Goal: Task Accomplishment & Management: Use online tool/utility

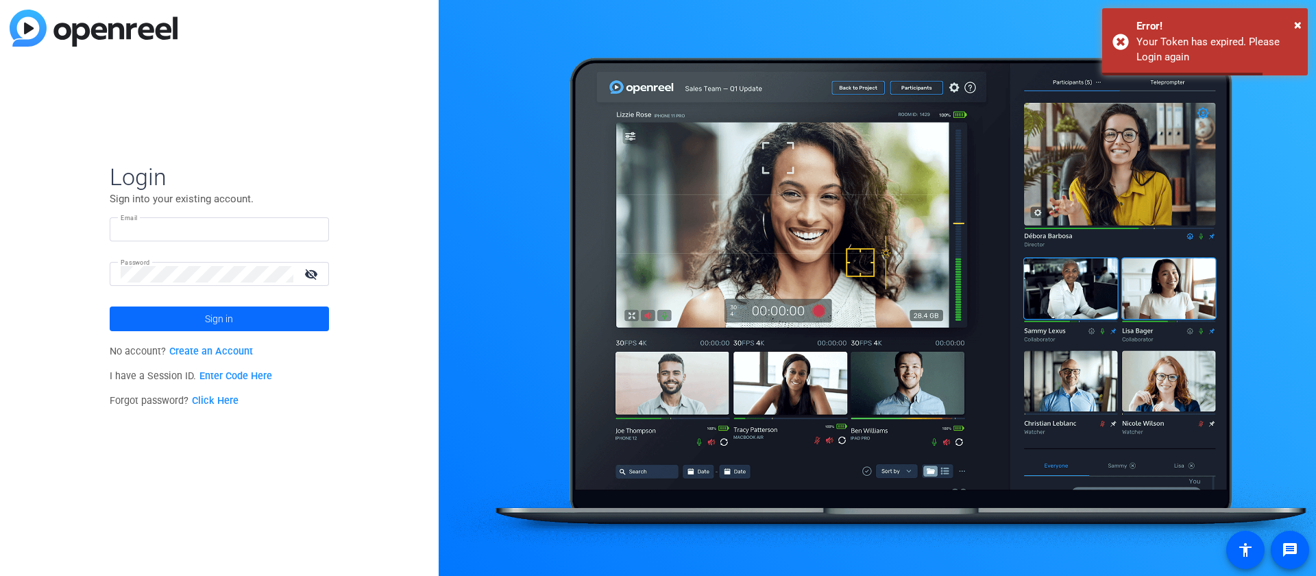
type input "[EMAIL_ADDRESS][PERSON_NAME][DOMAIN_NAME]"
click at [255, 326] on span at bounding box center [219, 318] width 219 height 33
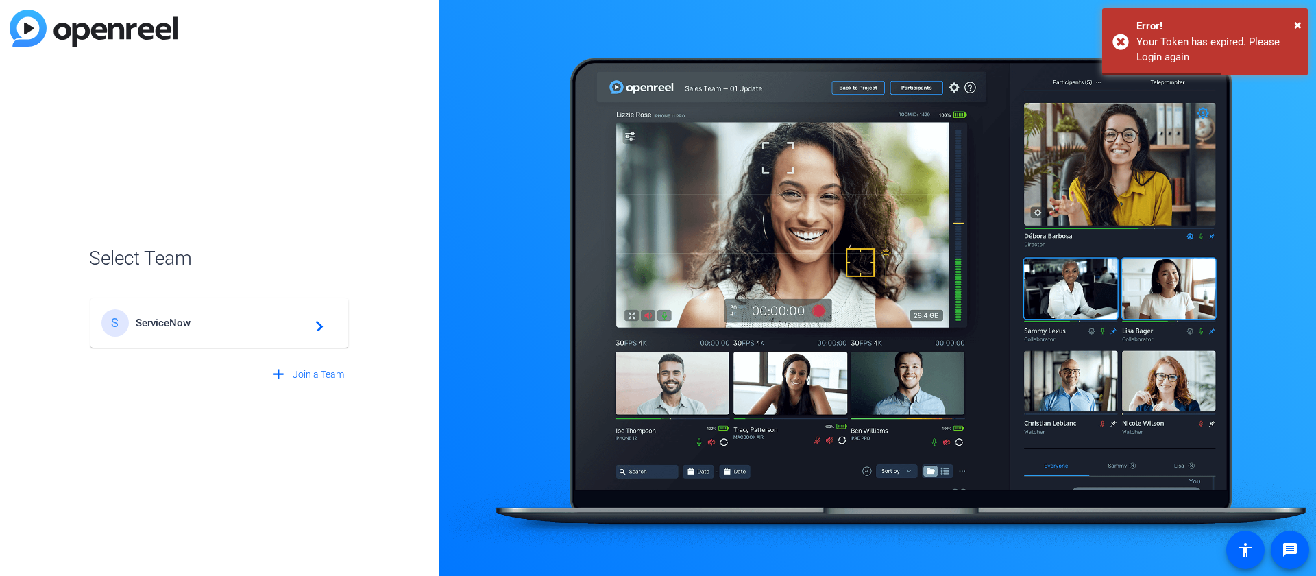
click at [256, 312] on div "S ServiceNow navigate_next" at bounding box center [219, 322] width 236 height 27
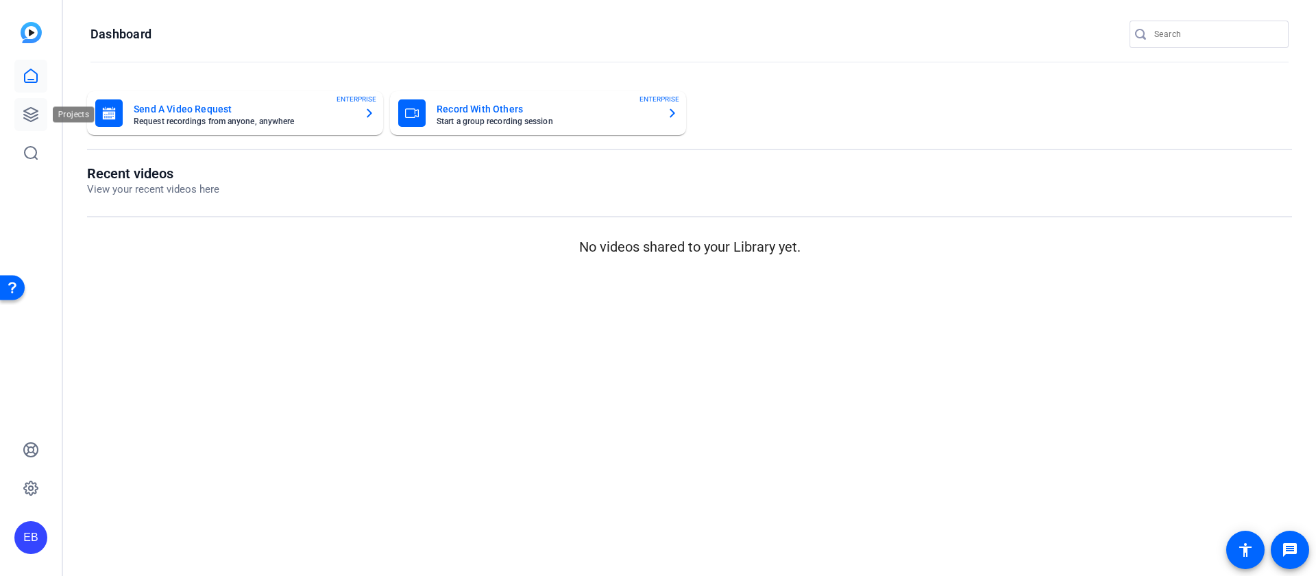
click at [16, 119] on link at bounding box center [30, 114] width 33 height 33
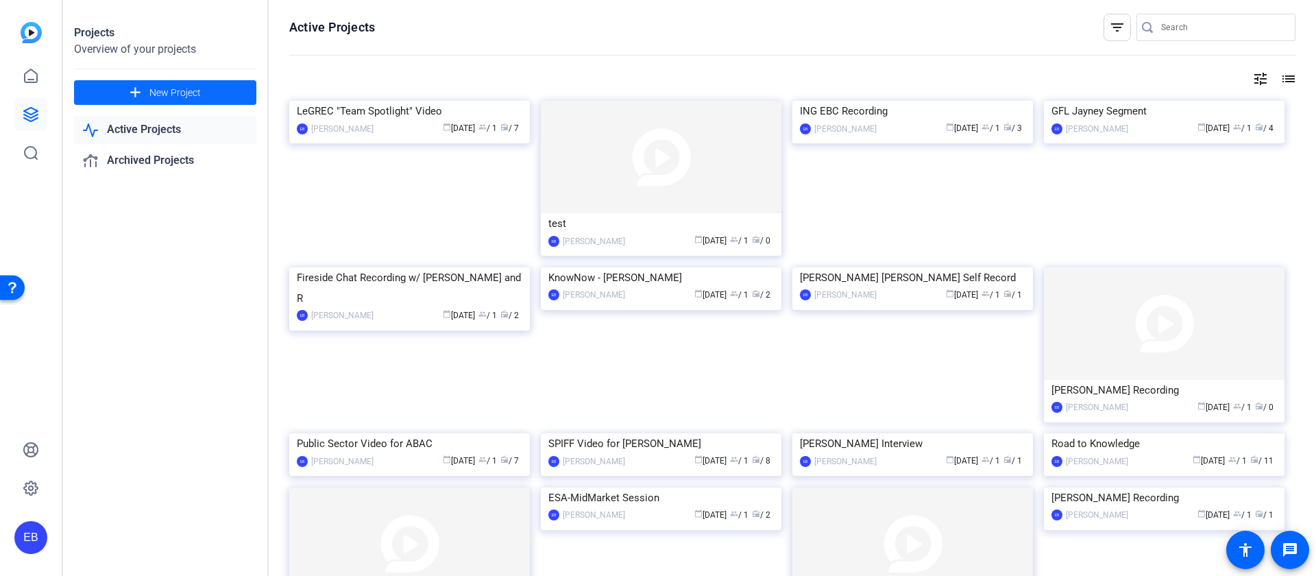
click at [162, 91] on span "New Project" at bounding box center [174, 93] width 51 height 14
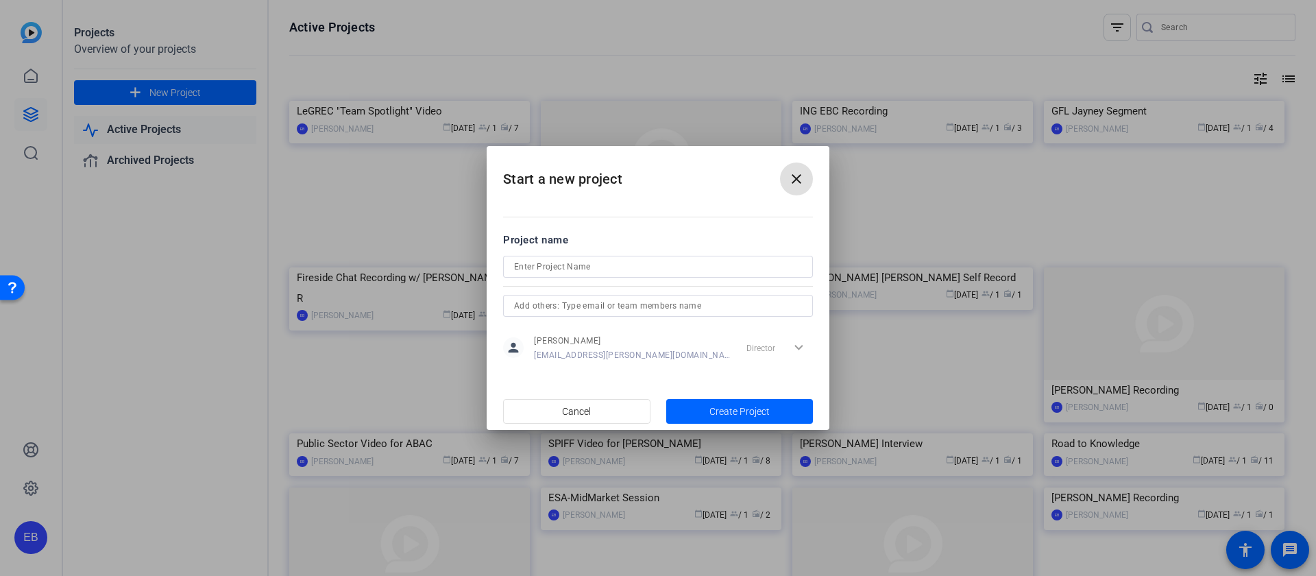
click at [628, 267] on input at bounding box center [658, 266] width 288 height 16
paste input "Zurich release"
type input "[GEOGRAPHIC_DATA] Release Internal video"
click at [708, 416] on span "button" at bounding box center [739, 411] width 147 height 33
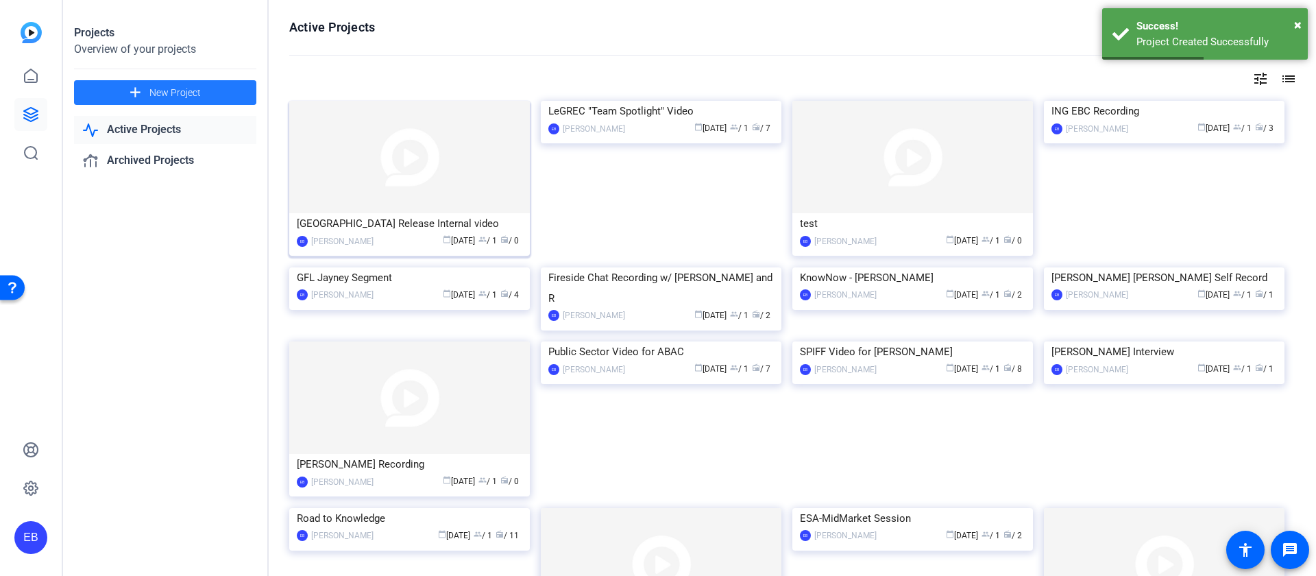
click at [438, 135] on img at bounding box center [409, 157] width 241 height 112
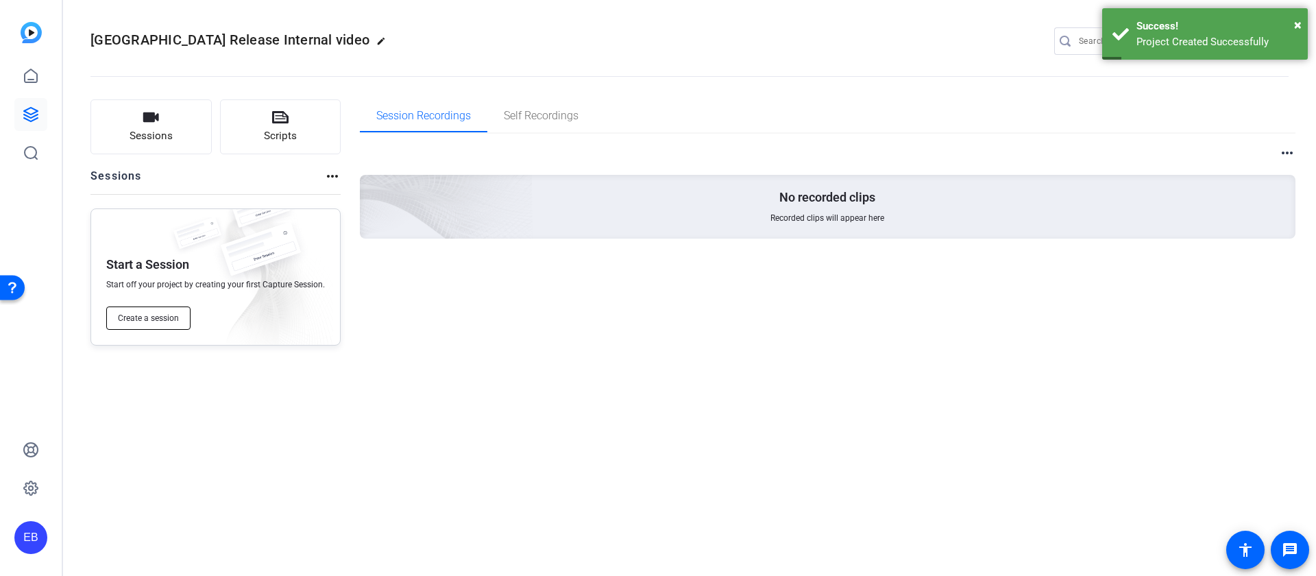
click at [176, 326] on button "Create a session" at bounding box center [148, 317] width 84 height 23
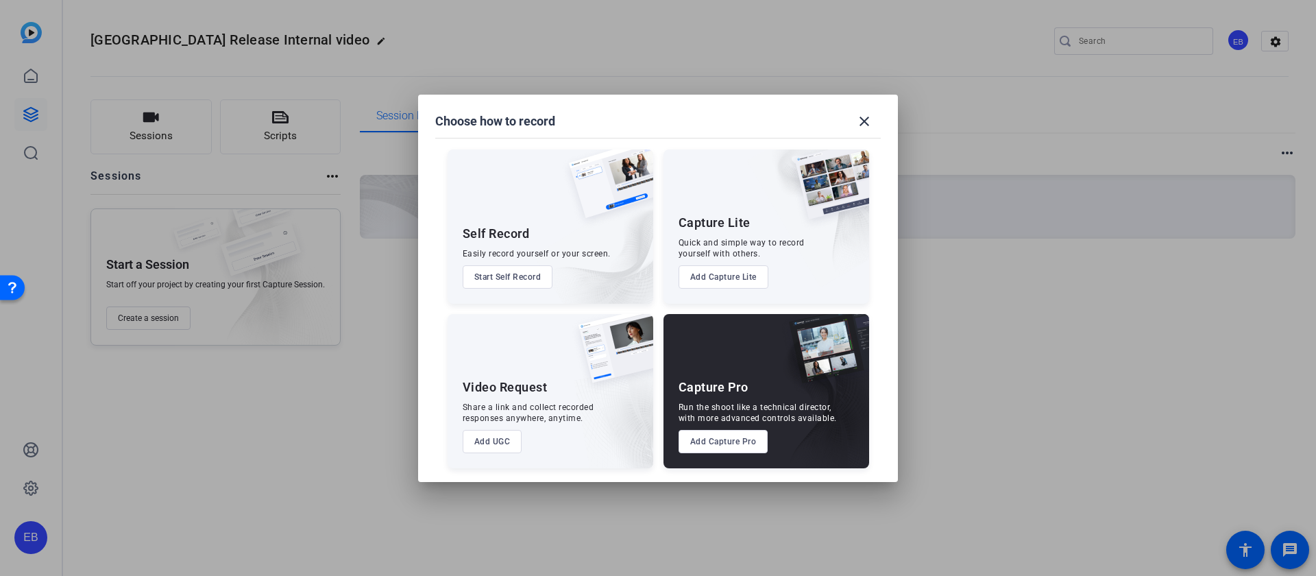
click at [695, 451] on button "Add Capture Pro" at bounding box center [724, 441] width 90 height 23
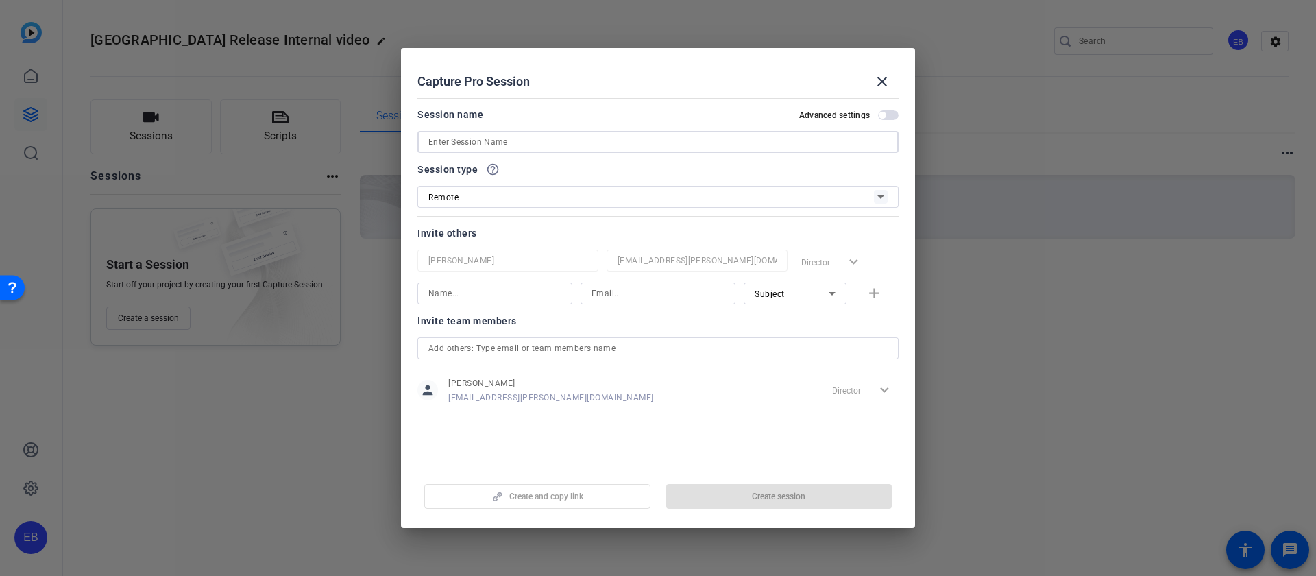
click at [490, 138] on input at bounding box center [658, 142] width 459 height 16
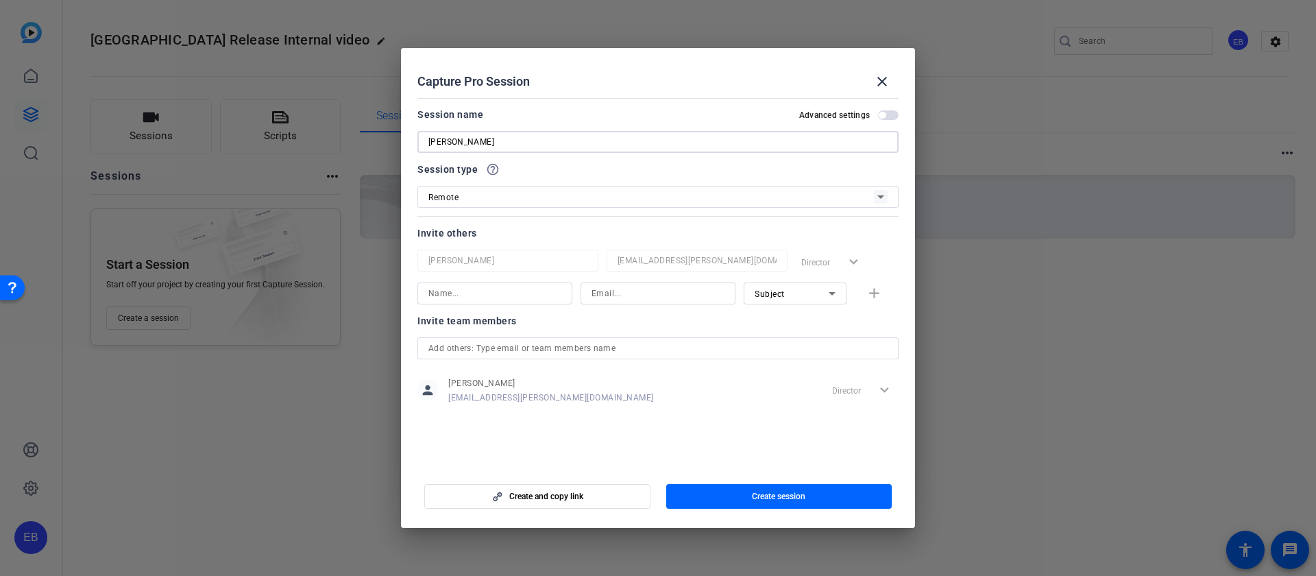
type input "[PERSON_NAME]"
click at [696, 293] on input at bounding box center [658, 293] width 133 height 16
paste input "[PERSON_NAME][EMAIL_ADDRESS][PERSON_NAME][DOMAIN_NAME]"
type input "[PERSON_NAME][EMAIL_ADDRESS][PERSON_NAME][DOMAIN_NAME]"
click at [535, 300] on input at bounding box center [495, 293] width 133 height 16
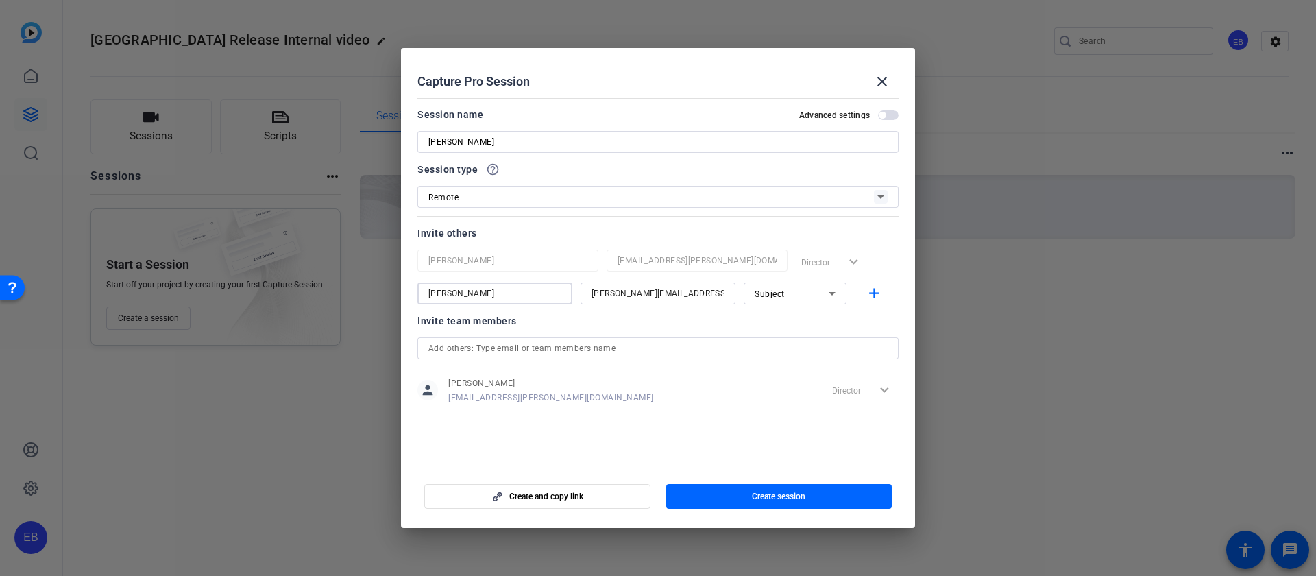
type input "[PERSON_NAME]"
click at [813, 297] on div "Subject" at bounding box center [792, 293] width 74 height 17
click at [795, 323] on span "Collaborator" at bounding box center [780, 321] width 50 height 16
click at [876, 290] on mat-icon "add" at bounding box center [874, 293] width 17 height 17
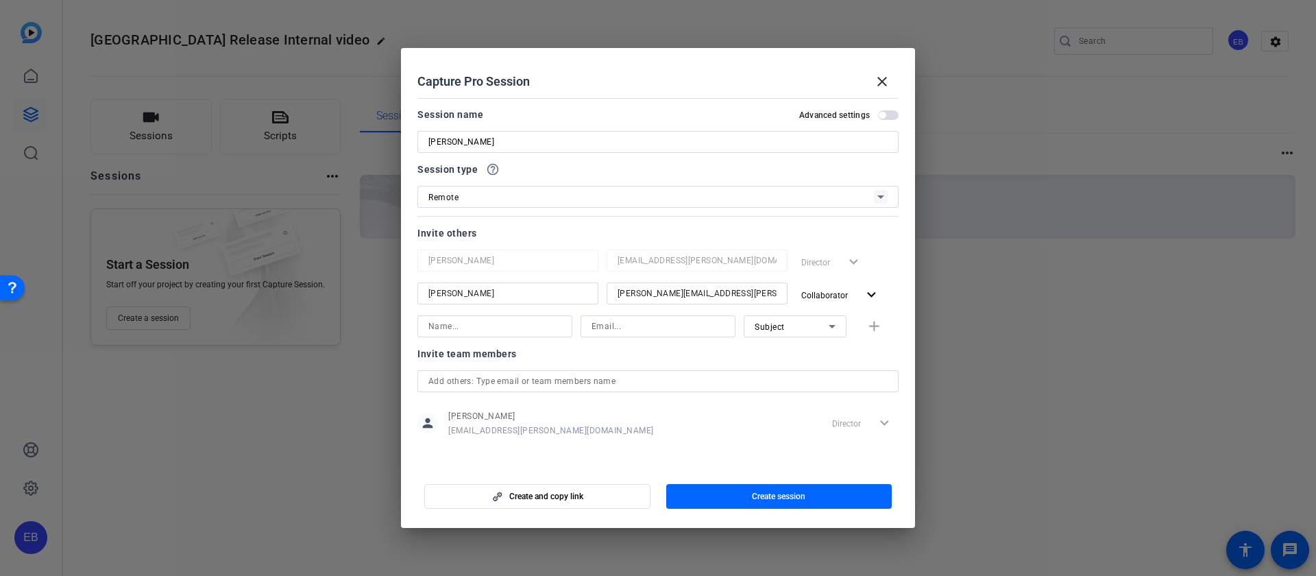
click at [645, 330] on input at bounding box center [658, 326] width 133 height 16
paste input "[EMAIL_ADDRESS][PERSON_NAME][DOMAIN_NAME]"
type input "[EMAIL_ADDRESS][PERSON_NAME][DOMAIN_NAME]"
click at [505, 328] on input at bounding box center [495, 326] width 133 height 16
type input "[PERSON_NAME]"
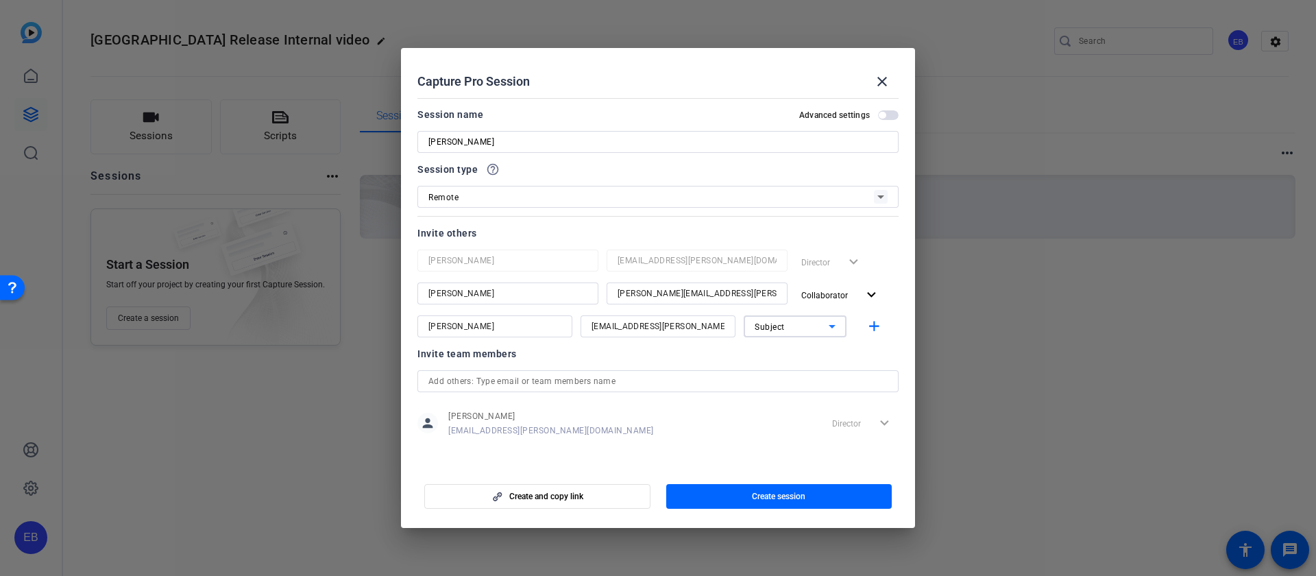
click at [776, 332] on div "Subject" at bounding box center [792, 326] width 74 height 17
click at [783, 357] on span "Collaborator" at bounding box center [772, 354] width 50 height 16
click at [866, 327] on mat-icon "add" at bounding box center [874, 326] width 17 height 17
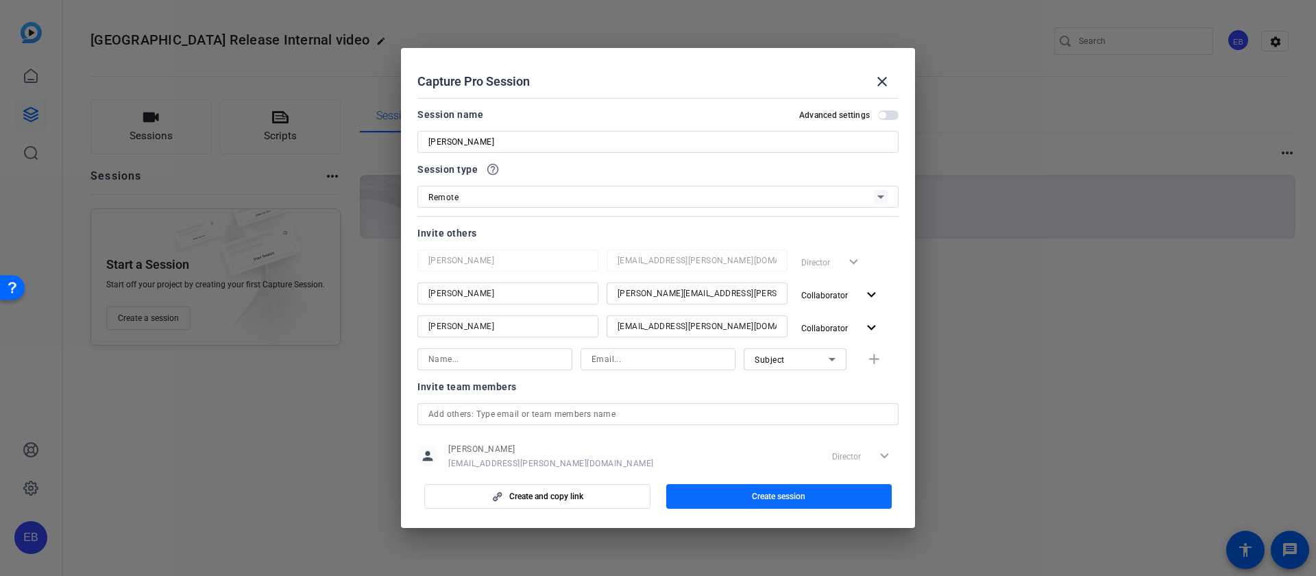
click at [788, 503] on span "button" at bounding box center [779, 496] width 226 height 33
